Goal: Check status: Check status

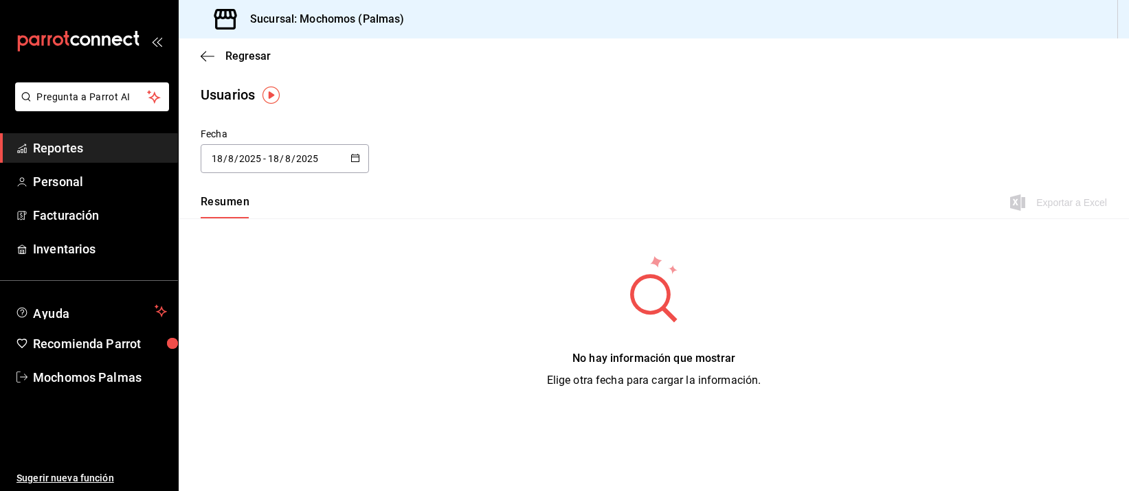
click at [60, 145] on span "Reportes" at bounding box center [100, 148] width 134 height 19
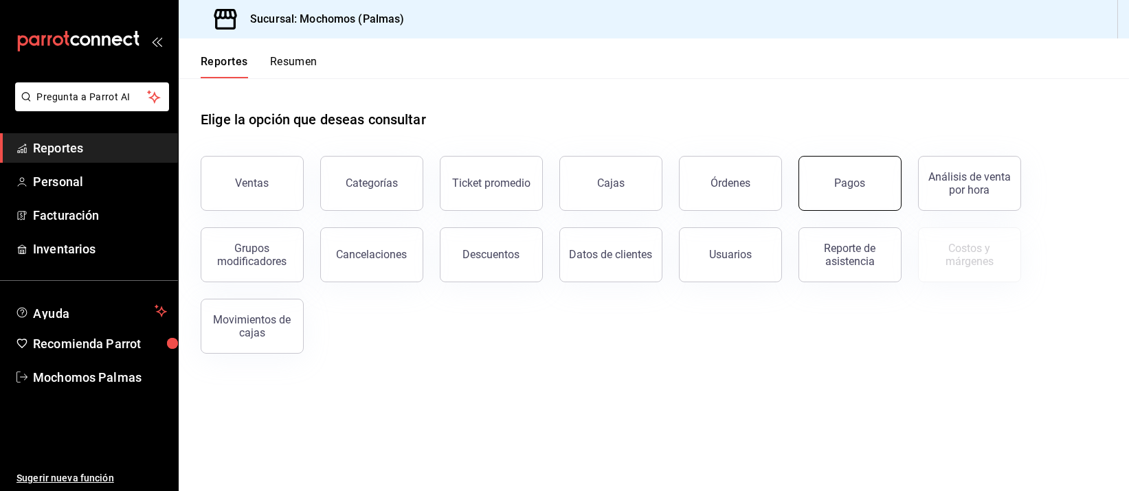
click at [841, 182] on div "Pagos" at bounding box center [850, 183] width 31 height 13
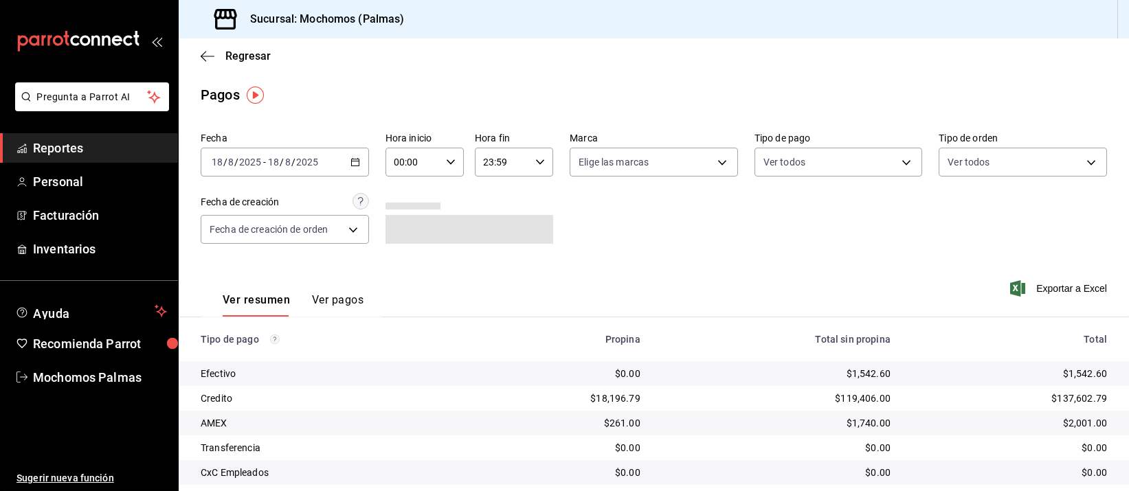
click at [361, 164] on div "[DATE] [DATE] - [DATE] [DATE]" at bounding box center [285, 162] width 168 height 29
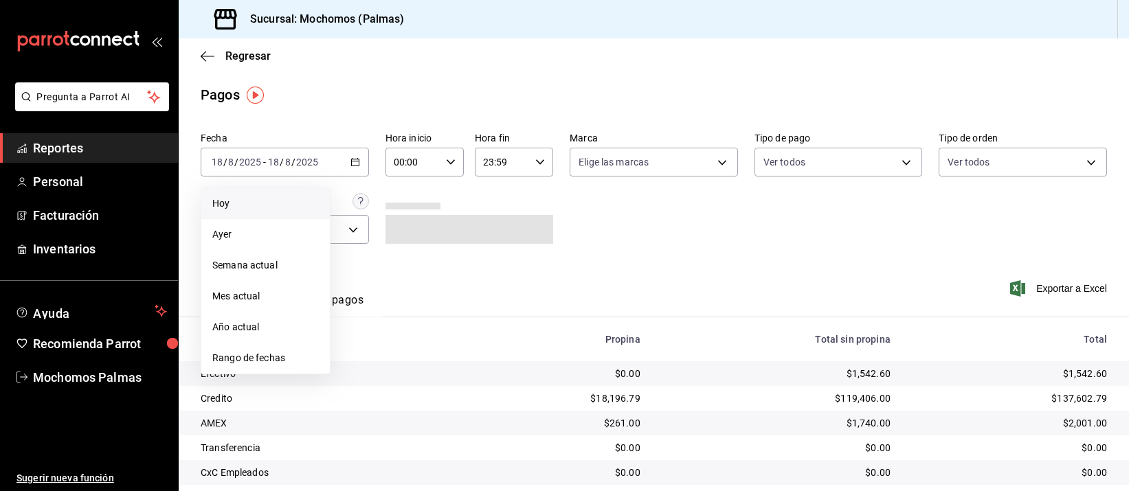
click at [291, 203] on span "Hoy" at bounding box center [265, 204] width 106 height 14
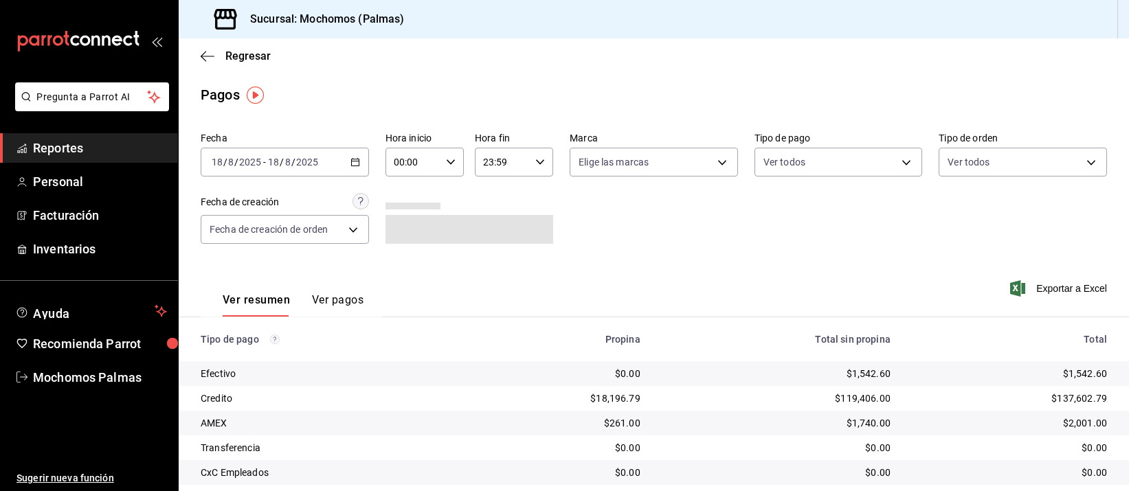
click at [446, 165] on icon "button" at bounding box center [451, 162] width 10 height 10
click at [400, 243] on span "04" at bounding box center [402, 243] width 16 height 11
type input "04:00"
click at [661, 239] on div at bounding box center [564, 245] width 1129 height 491
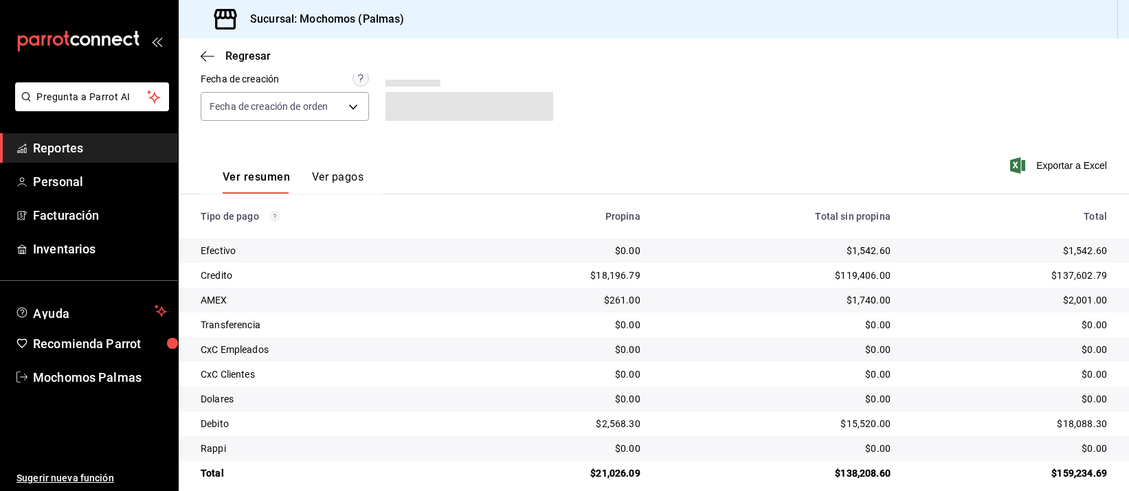
scroll to position [139, 0]
